Goal: Check status: Check status

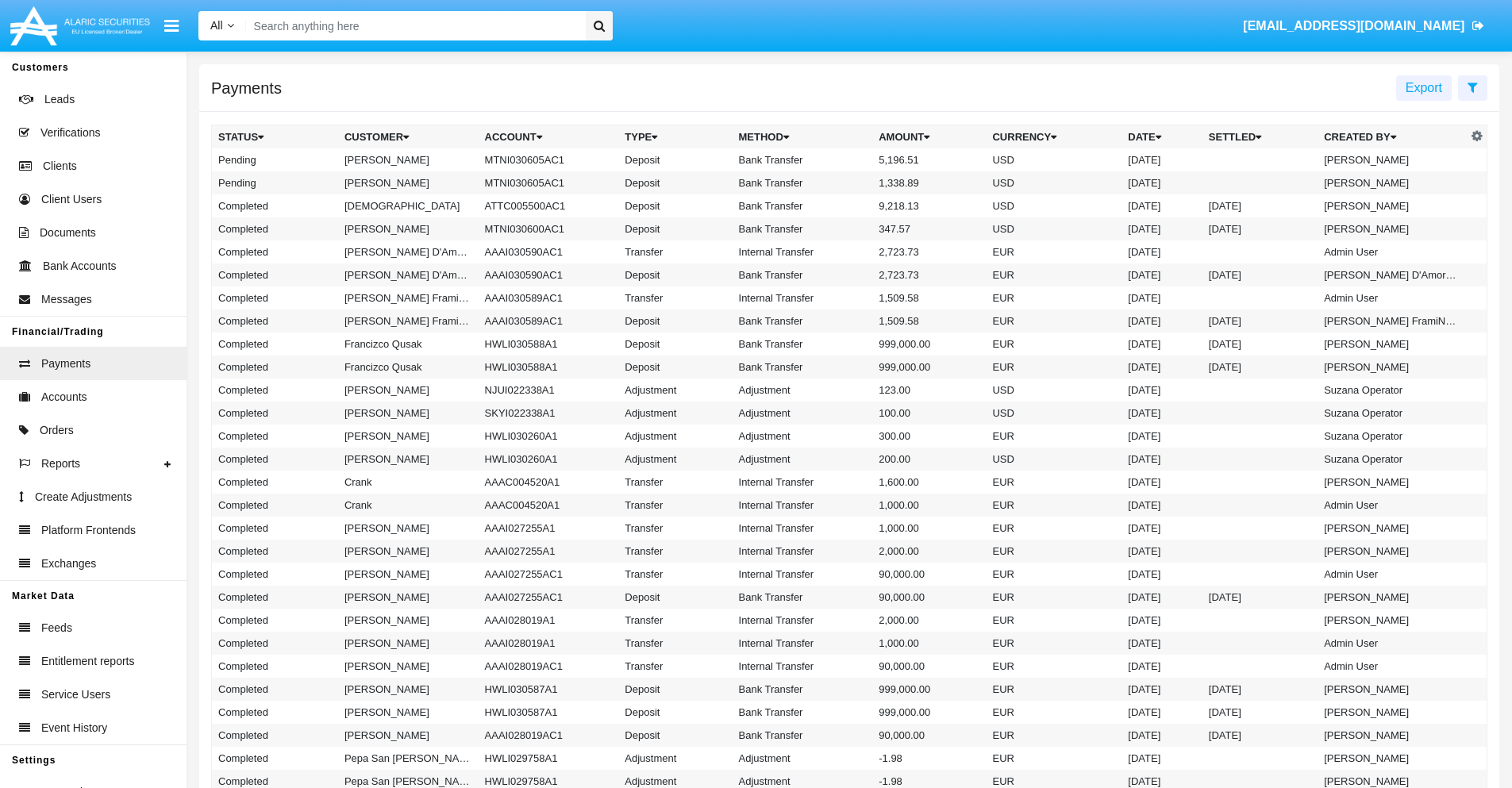
click at [1472, 86] on icon at bounding box center [1472, 87] width 10 height 13
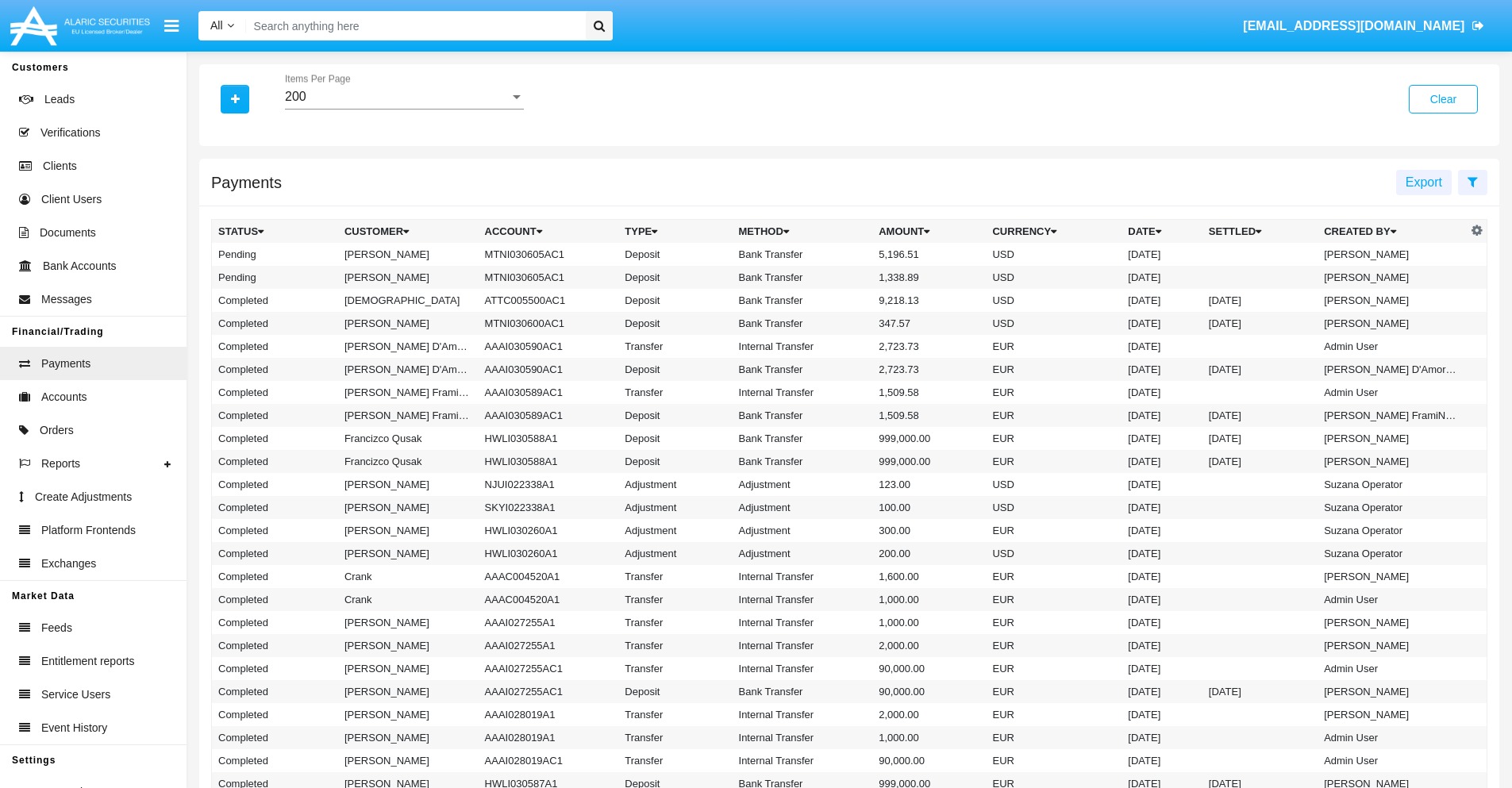
click at [404, 96] on div "200" at bounding box center [396, 97] width 224 height 14
click at [404, 109] on span "10" at bounding box center [404, 109] width 239 height 38
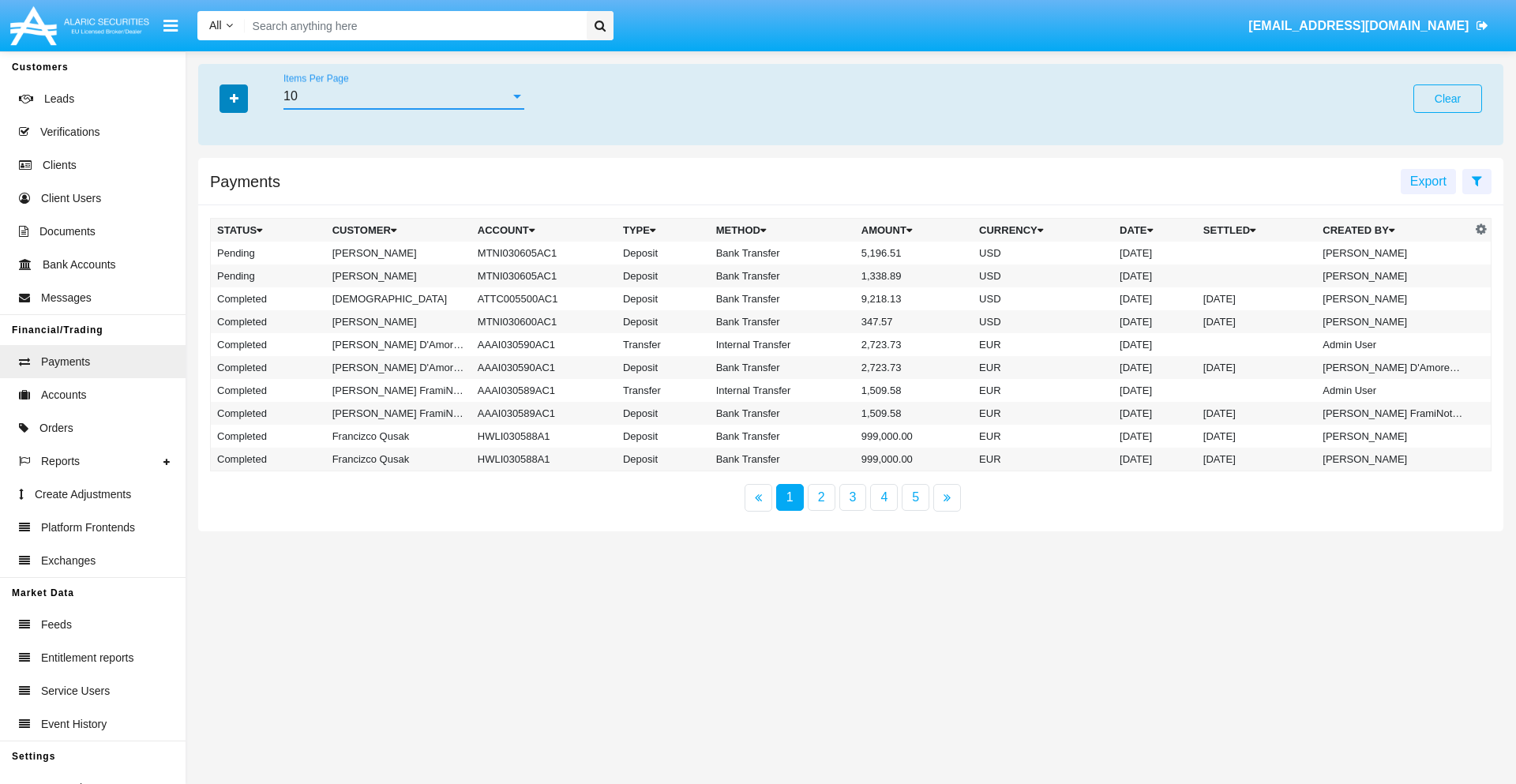
click at [234, 98] on icon "button" at bounding box center [234, 99] width 9 height 11
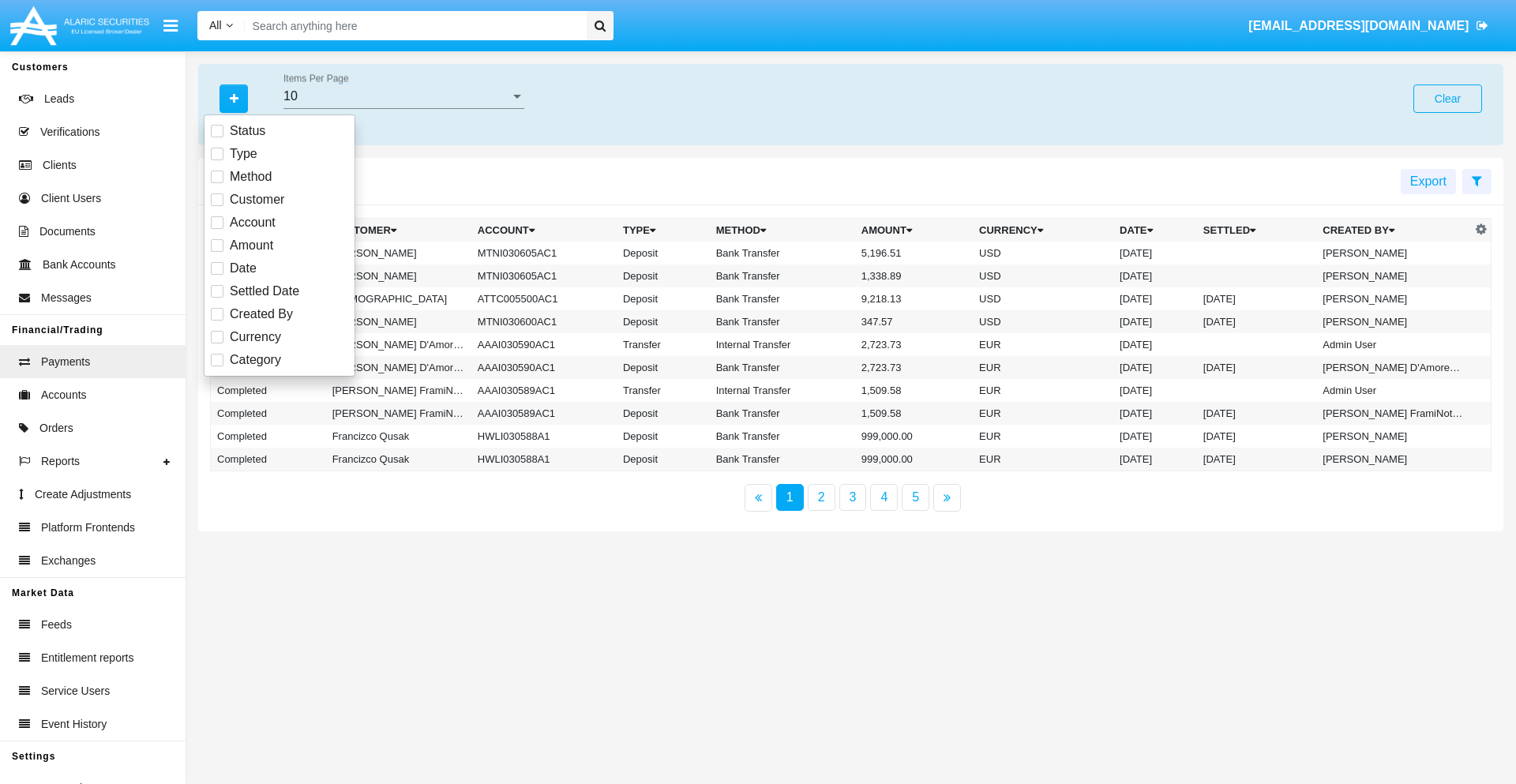
click at [247, 131] on span "Status" at bounding box center [247, 131] width 36 height 19
click at [217, 137] on input "Status" at bounding box center [216, 137] width 1 height 1
checkbox input "true"
click at [234, 98] on icon "button" at bounding box center [234, 99] width 9 height 11
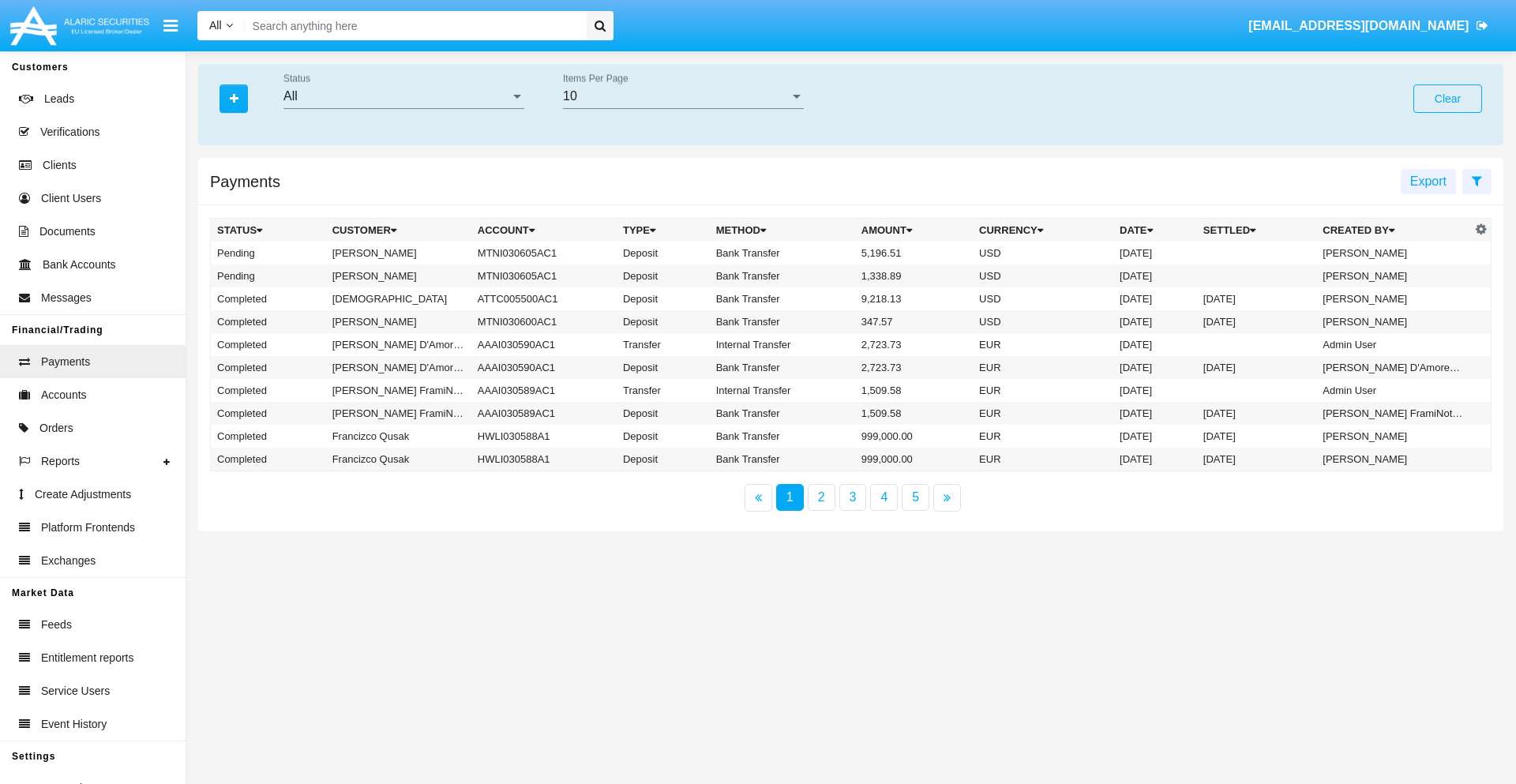
click at [403, 96] on div "All" at bounding box center [396, 97] width 227 height 14
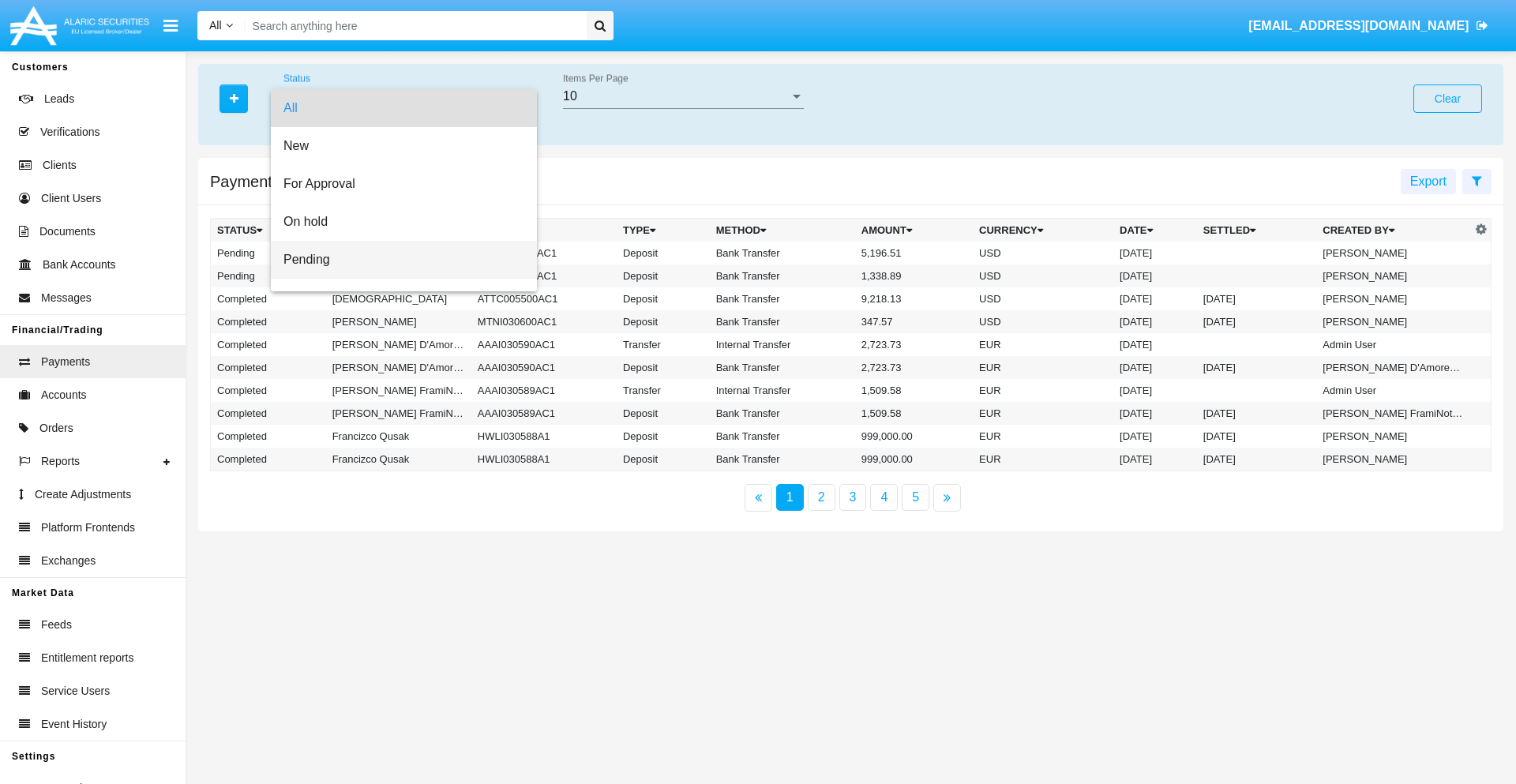
click at [397, 260] on span "Pending" at bounding box center [403, 260] width 241 height 38
